Goal: Task Accomplishment & Management: Use online tool/utility

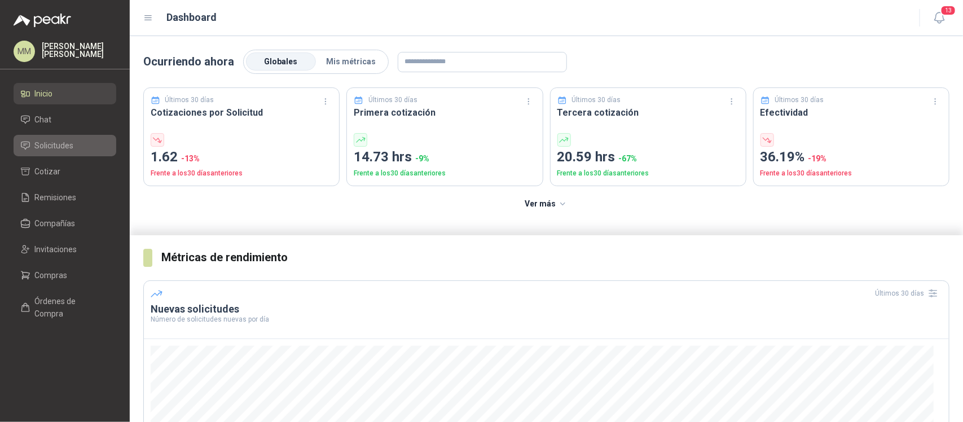
click at [88, 135] on link "Solicitudes" at bounding box center [65, 145] width 103 height 21
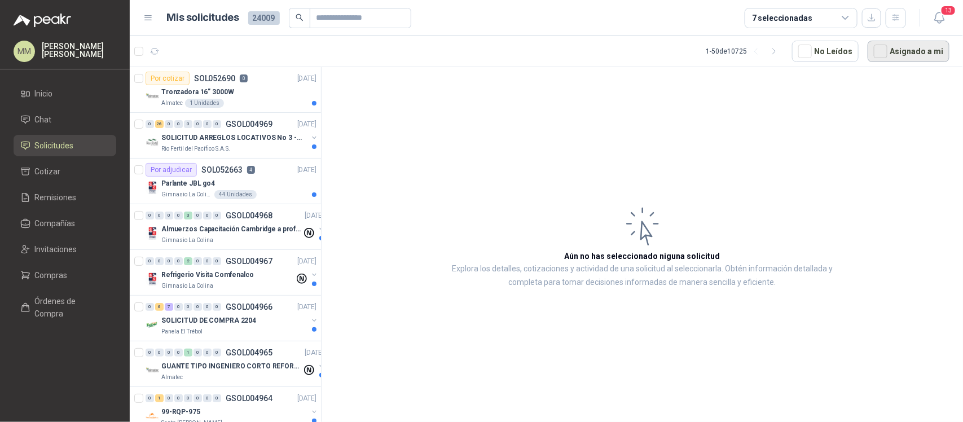
click at [923, 55] on button "Asignado a mi" at bounding box center [908, 51] width 82 height 21
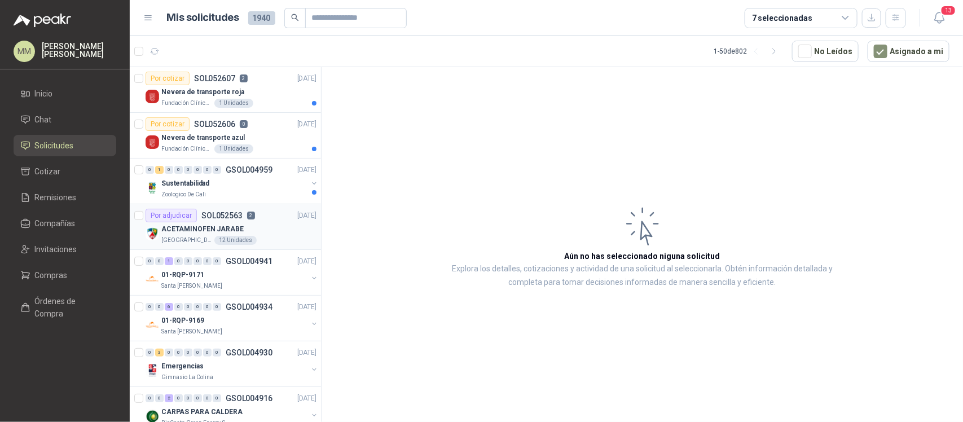
click at [237, 221] on div "Por adjudicar SOL052563 2" at bounding box center [199, 216] width 109 height 14
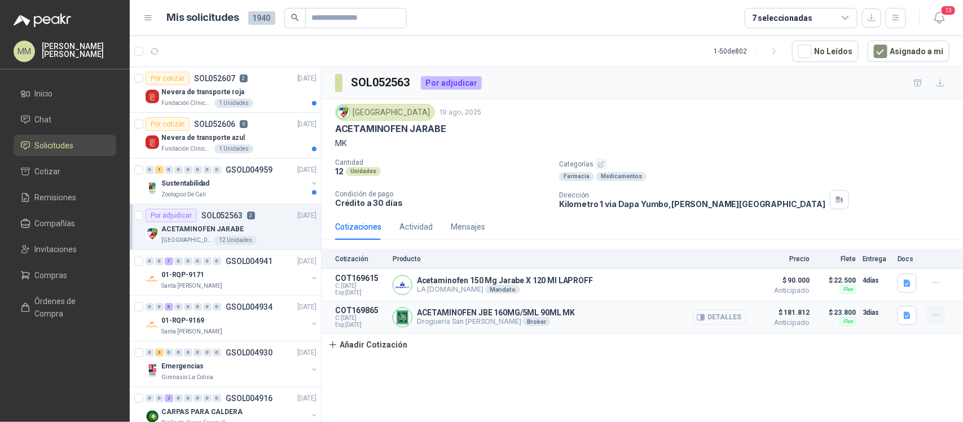
click at [931, 319] on icon "button" at bounding box center [936, 315] width 10 height 10
click at [893, 272] on button "Editar" at bounding box center [913, 271] width 90 height 18
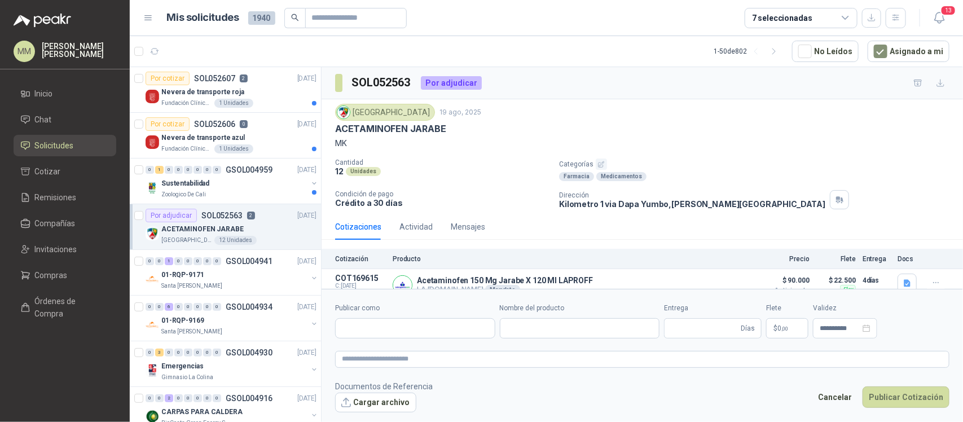
type input "**********"
type input "*"
type input "**********"
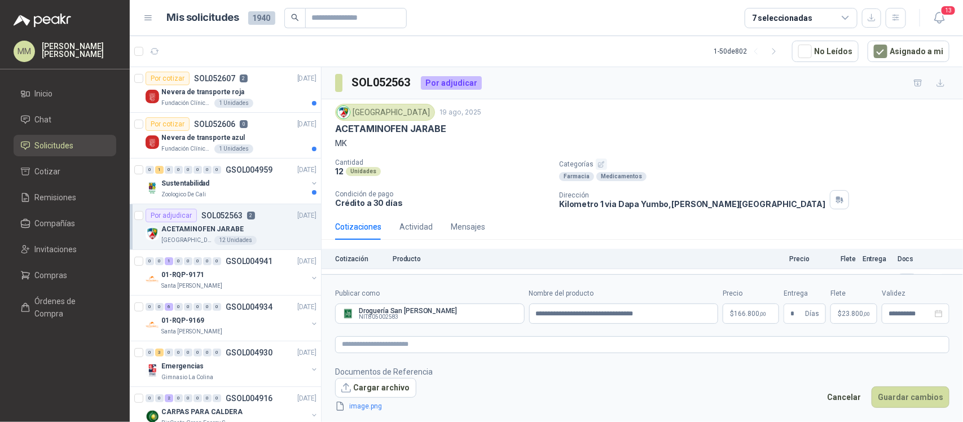
click at [769, 313] on p "$ 166.800 ,00" at bounding box center [750, 313] width 56 height 20
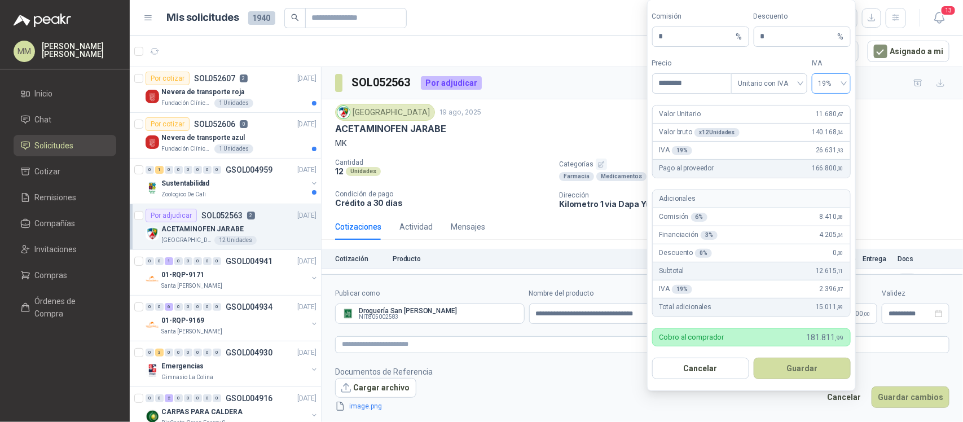
click at [844, 81] on div "19%" at bounding box center [831, 83] width 39 height 20
click at [781, 85] on span "Unitario con IVA" at bounding box center [769, 83] width 63 height 17
click at [778, 109] on div "Unitario" at bounding box center [769, 105] width 58 height 12
click at [829, 85] on span "19%" at bounding box center [830, 83] width 25 height 17
click at [827, 140] on div "0%" at bounding box center [831, 141] width 21 height 12
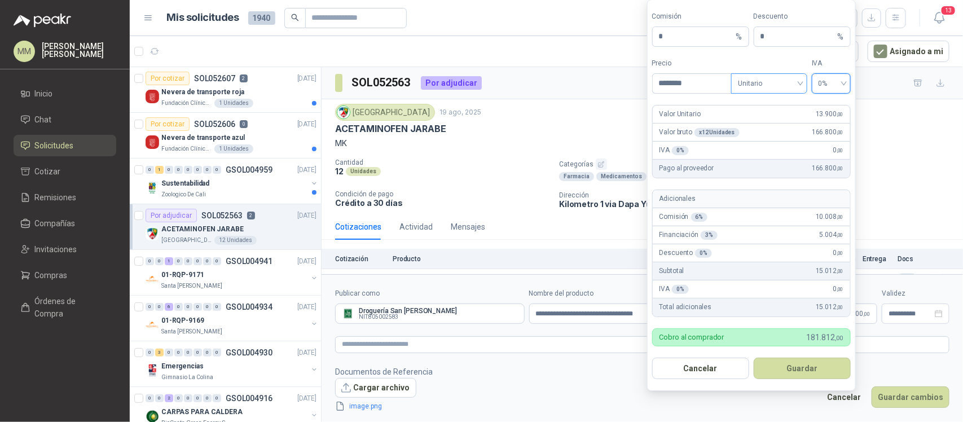
click at [783, 82] on span "Unitario" at bounding box center [769, 83] width 63 height 17
click at [780, 123] on div "Unitario con IVA" at bounding box center [769, 123] width 58 height 12
click at [819, 364] on button "Guardar" at bounding box center [801, 368] width 97 height 21
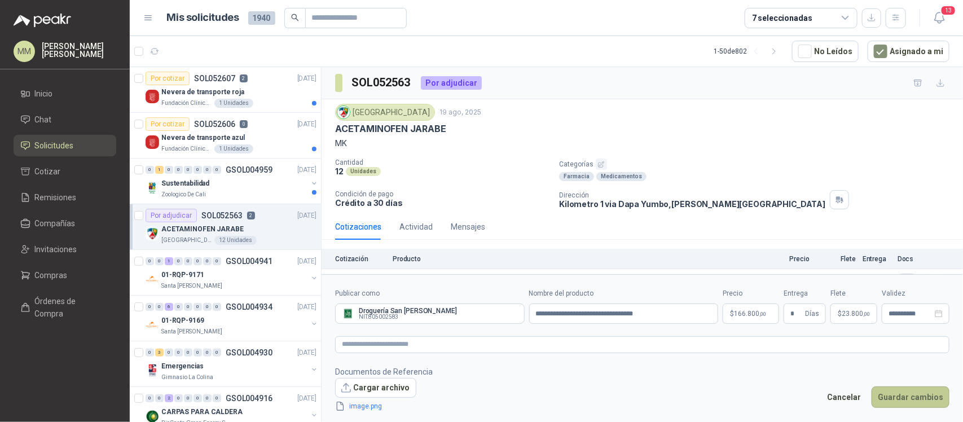
click at [903, 389] on button "Guardar cambios" at bounding box center [910, 396] width 78 height 21
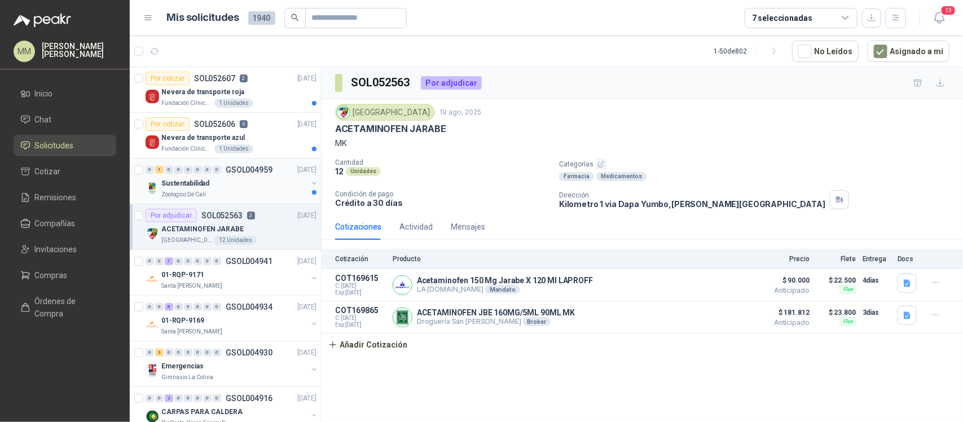
click at [310, 184] on button "button" at bounding box center [314, 183] width 9 height 9
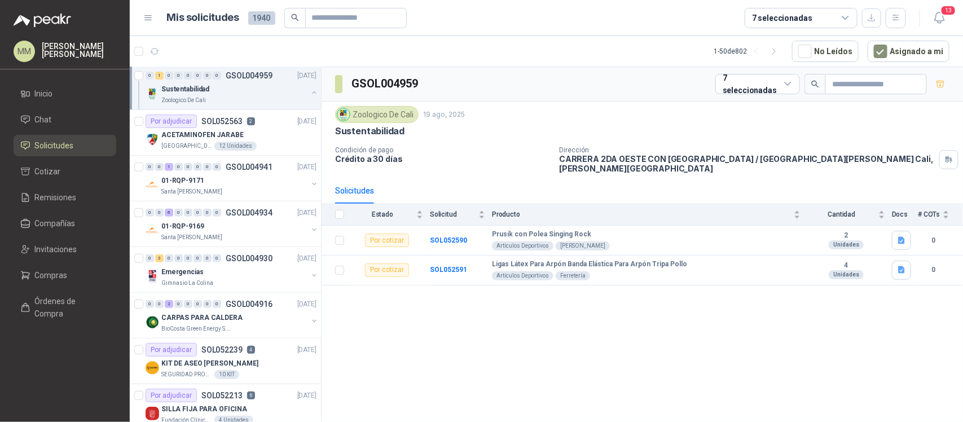
scroll to position [141, 0]
click at [310, 276] on button "button" at bounding box center [314, 274] width 9 height 9
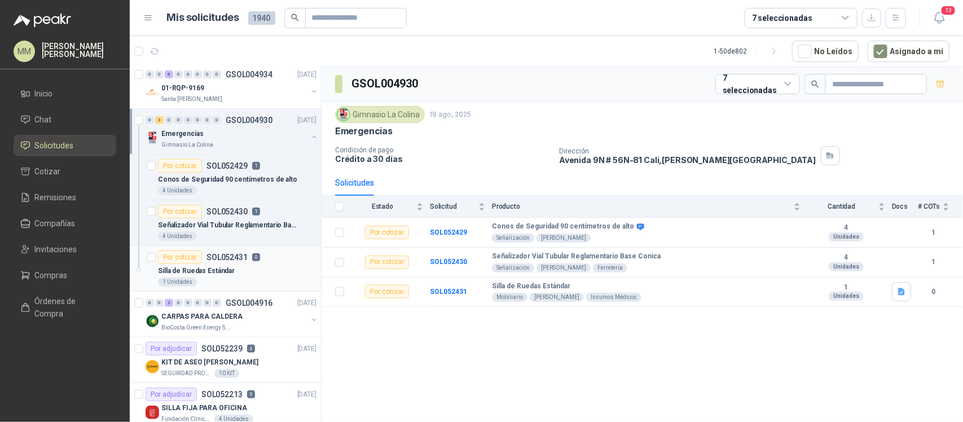
scroll to position [282, 0]
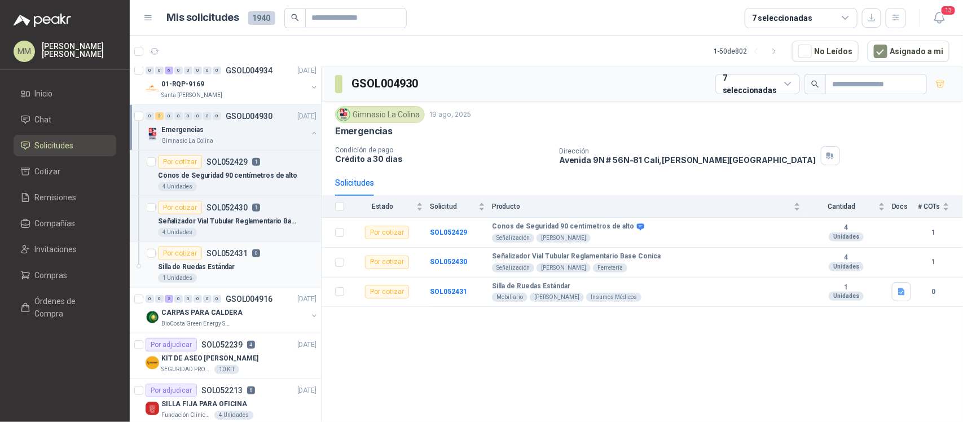
click at [253, 272] on div "Silla de Ruedas Estándar" at bounding box center [237, 267] width 158 height 14
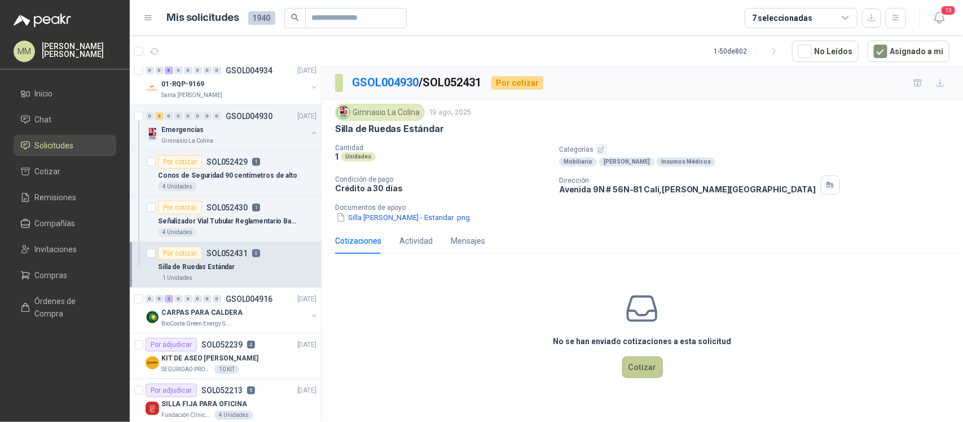
click at [634, 368] on button "Cotizar" at bounding box center [642, 366] width 41 height 21
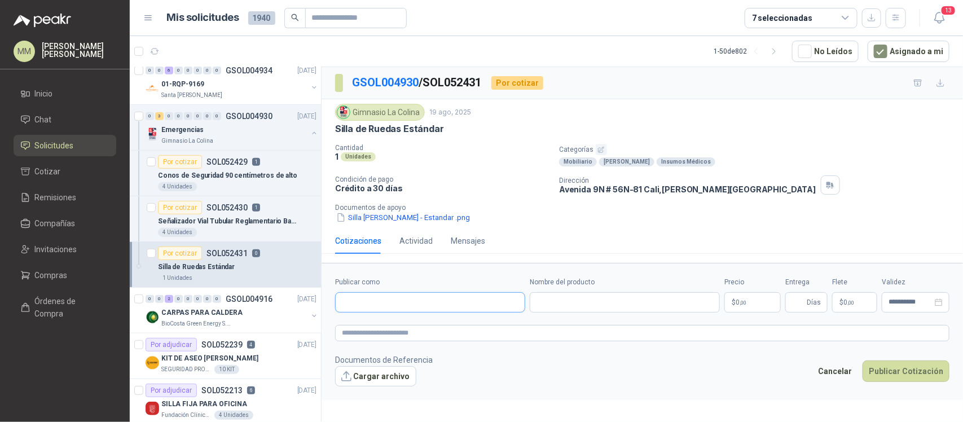
click at [380, 300] on input "Publicar como" at bounding box center [430, 302] width 189 height 19
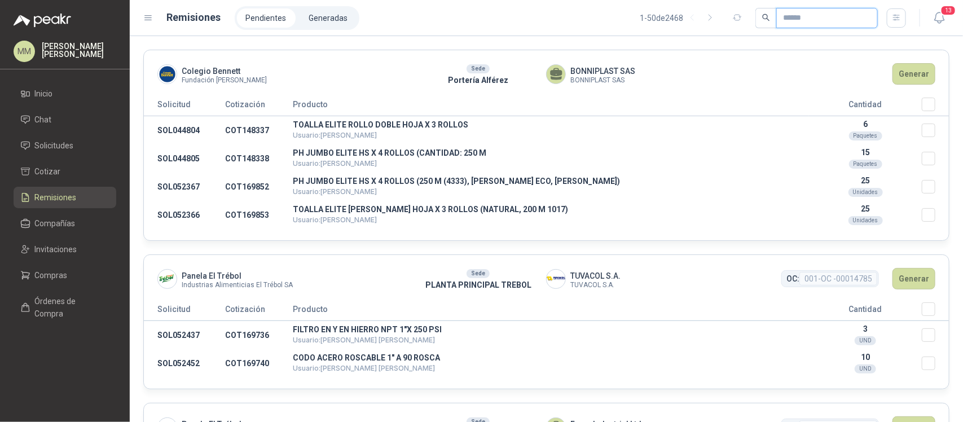
click at [787, 17] on input "text" at bounding box center [822, 17] width 79 height 19
paste input "*********"
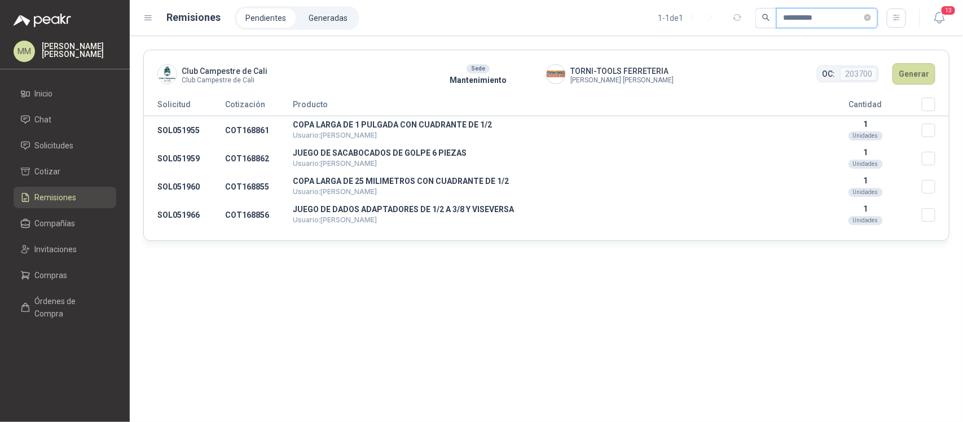
type input "*********"
click at [914, 74] on button "Generar" at bounding box center [913, 73] width 43 height 21
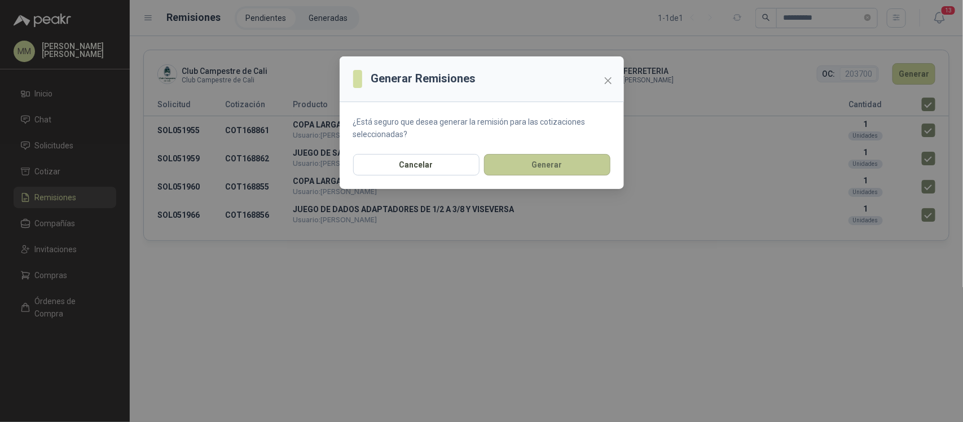
click at [571, 172] on button "Generar" at bounding box center [547, 164] width 126 height 21
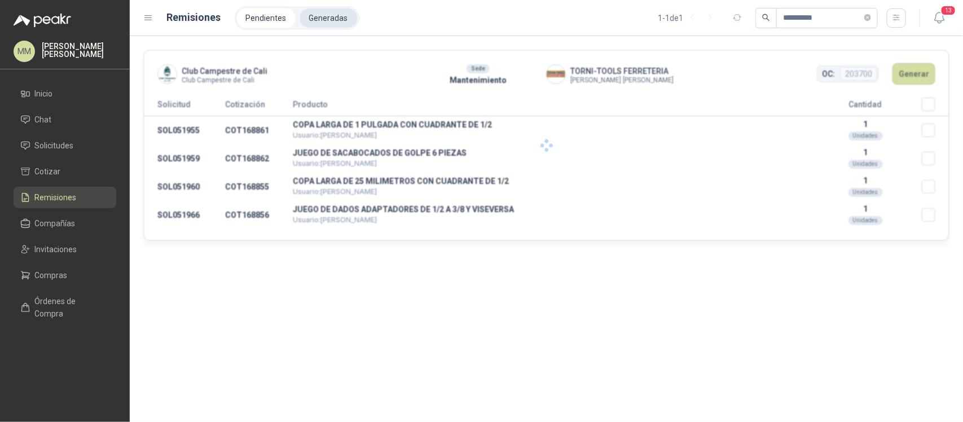
click at [320, 25] on li "Generadas" at bounding box center [328, 17] width 57 height 19
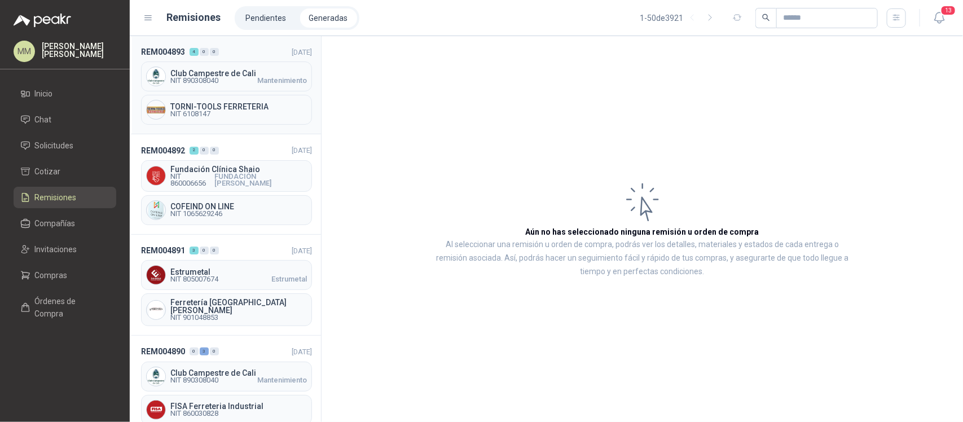
click at [257, 83] on span "Mantenimiento" at bounding box center [282, 80] width 50 height 7
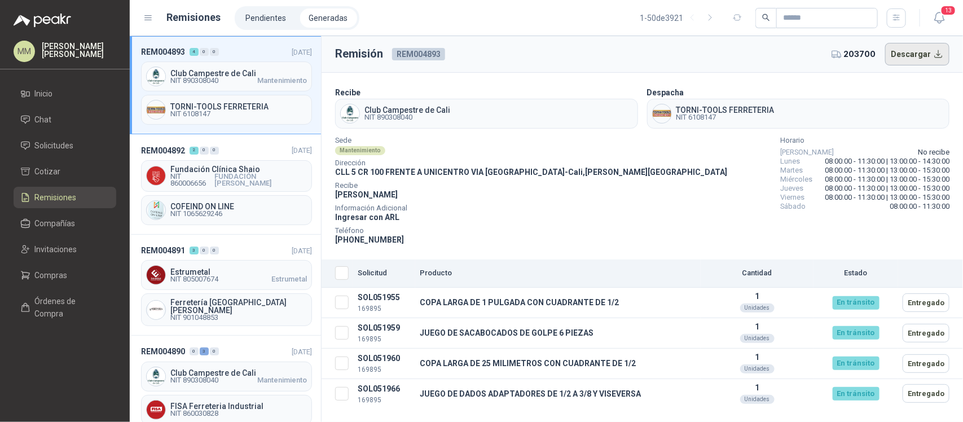
click at [912, 55] on button "Descargar" at bounding box center [917, 54] width 65 height 23
